Goal: Find specific page/section: Find specific page/section

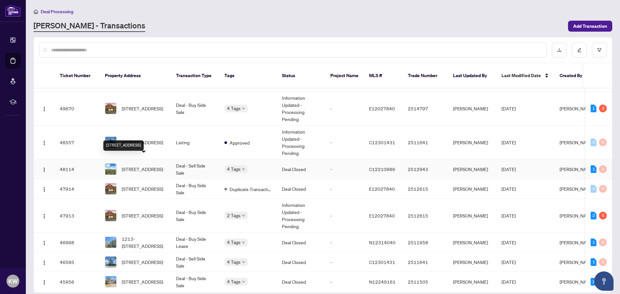
scroll to position [97, 0]
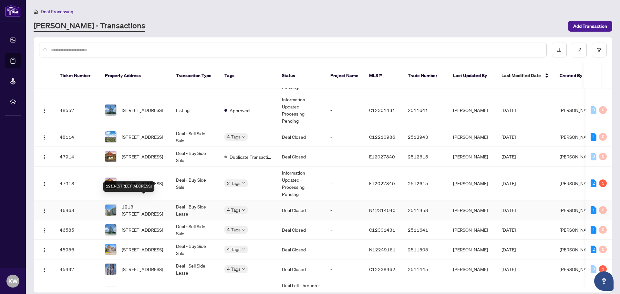
click at [144, 205] on span "1213-[STREET_ADDRESS]" at bounding box center [144, 210] width 44 height 14
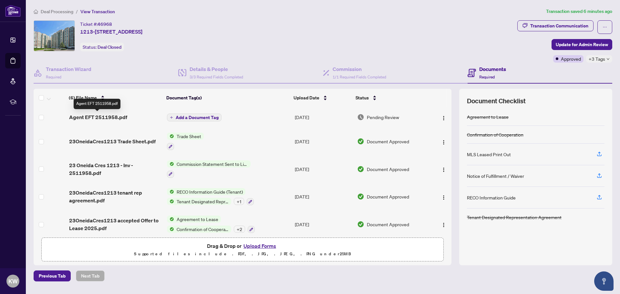
click at [107, 116] on span "Agent EFT 2511958.pdf" at bounding box center [98, 117] width 58 height 8
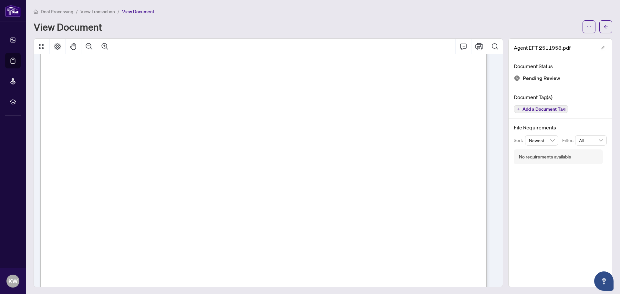
scroll to position [35, 0]
click at [57, 12] on span "Deal Processing" at bounding box center [57, 12] width 33 height 6
